Goal: Find specific page/section: Find specific page/section

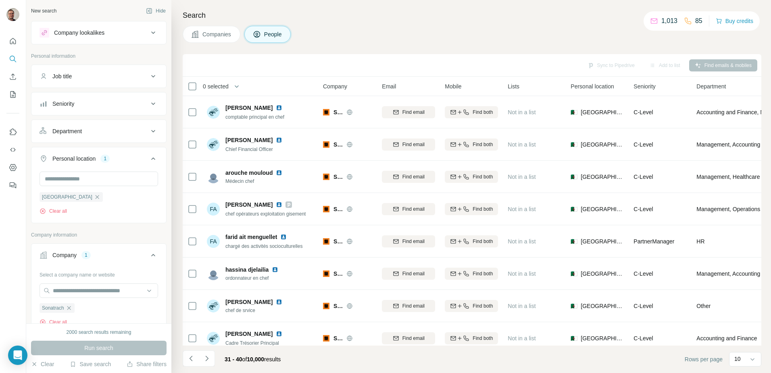
scroll to position [3, 0]
click at [64, 320] on button "Clear all" at bounding box center [53, 319] width 27 height 7
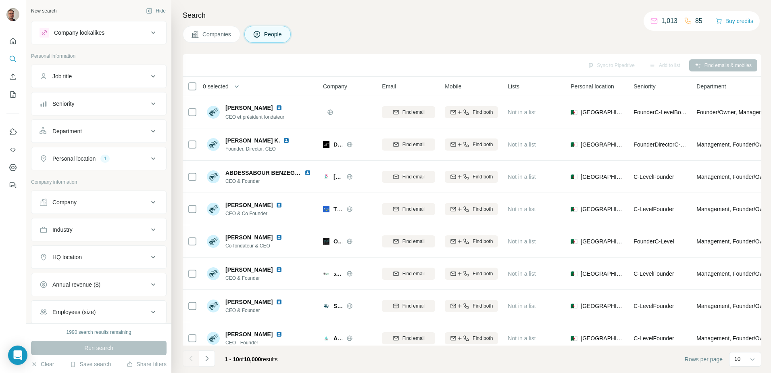
click at [138, 162] on div "Personal location 1" at bounding box center [94, 159] width 109 height 8
click at [58, 212] on button "Clear all" at bounding box center [53, 210] width 27 height 7
click at [118, 221] on button "Company" at bounding box center [98, 226] width 135 height 19
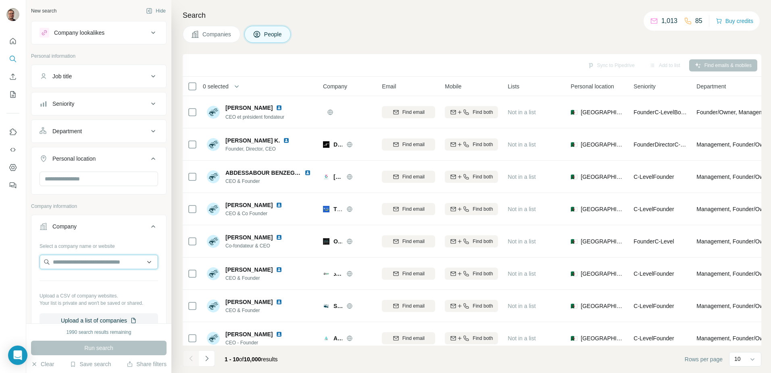
click at [95, 261] on input "text" at bounding box center [99, 262] width 119 height 15
type input "**********"
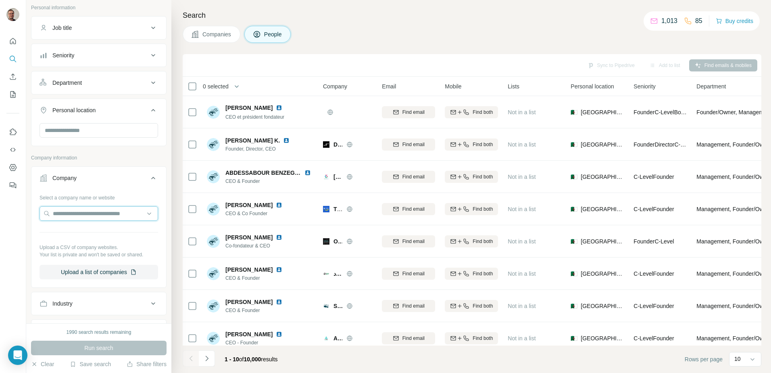
scroll to position [65, 0]
